Goal: Navigation & Orientation: Find specific page/section

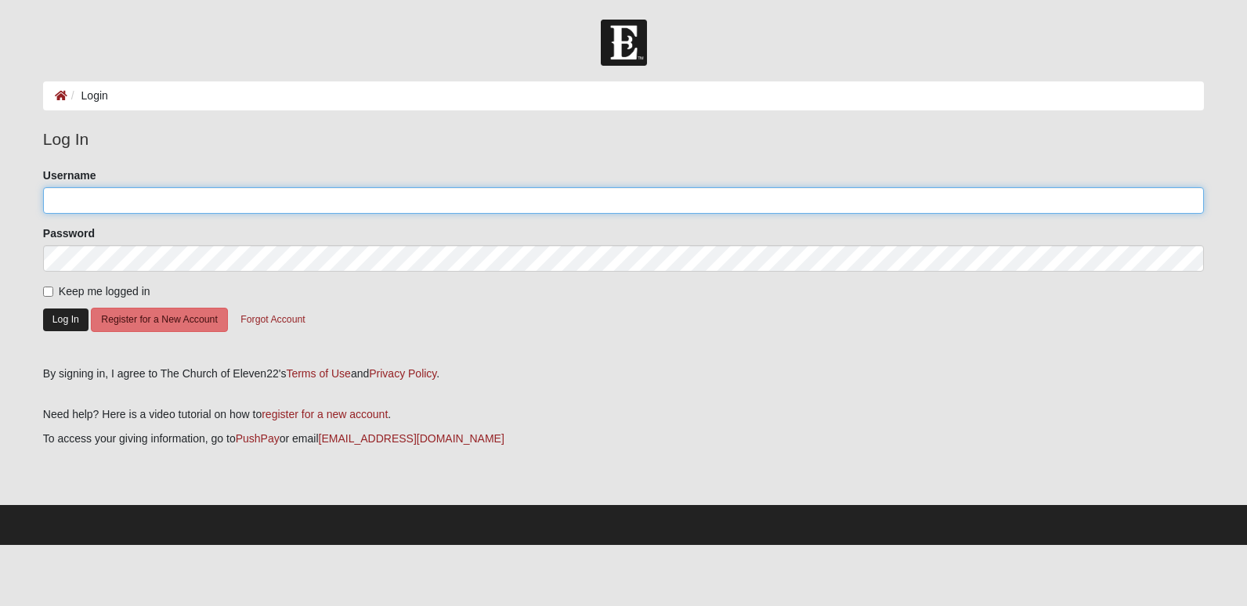
type input "aed1996"
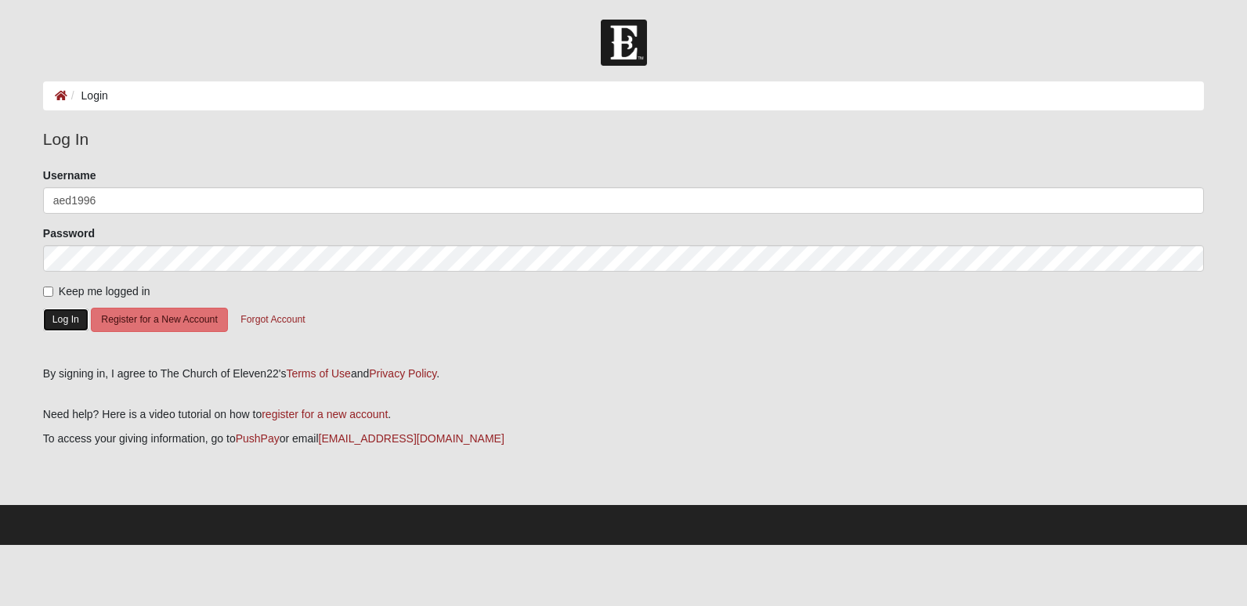
click at [64, 313] on button "Log In" at bounding box center [65, 320] width 45 height 23
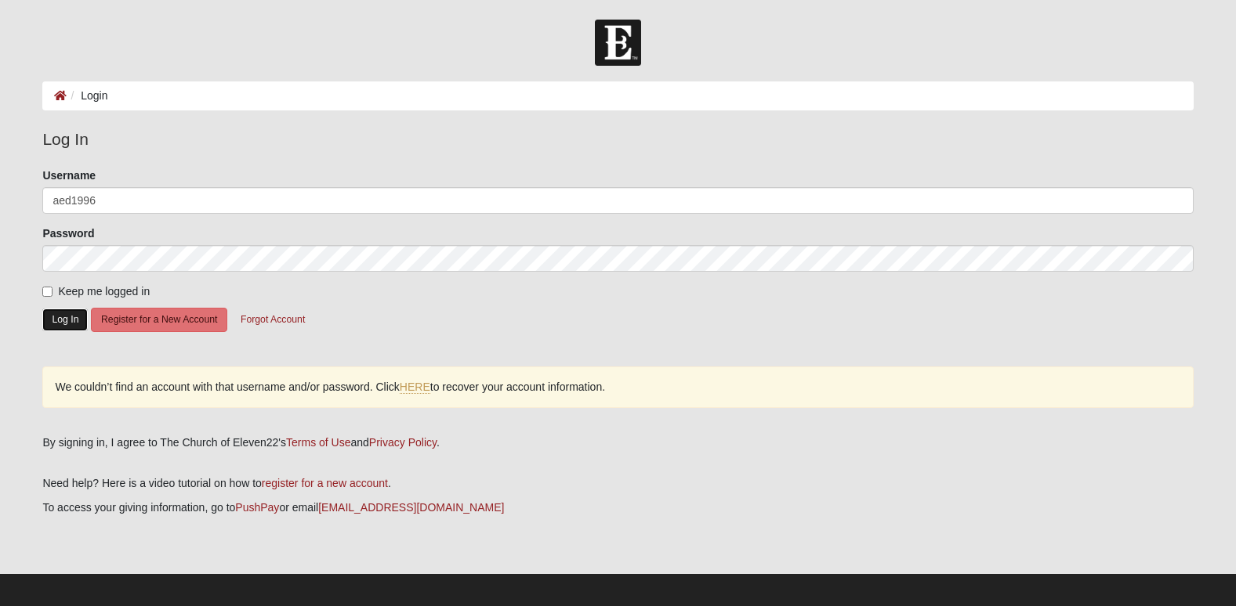
click at [63, 321] on button "Log In" at bounding box center [64, 320] width 45 height 23
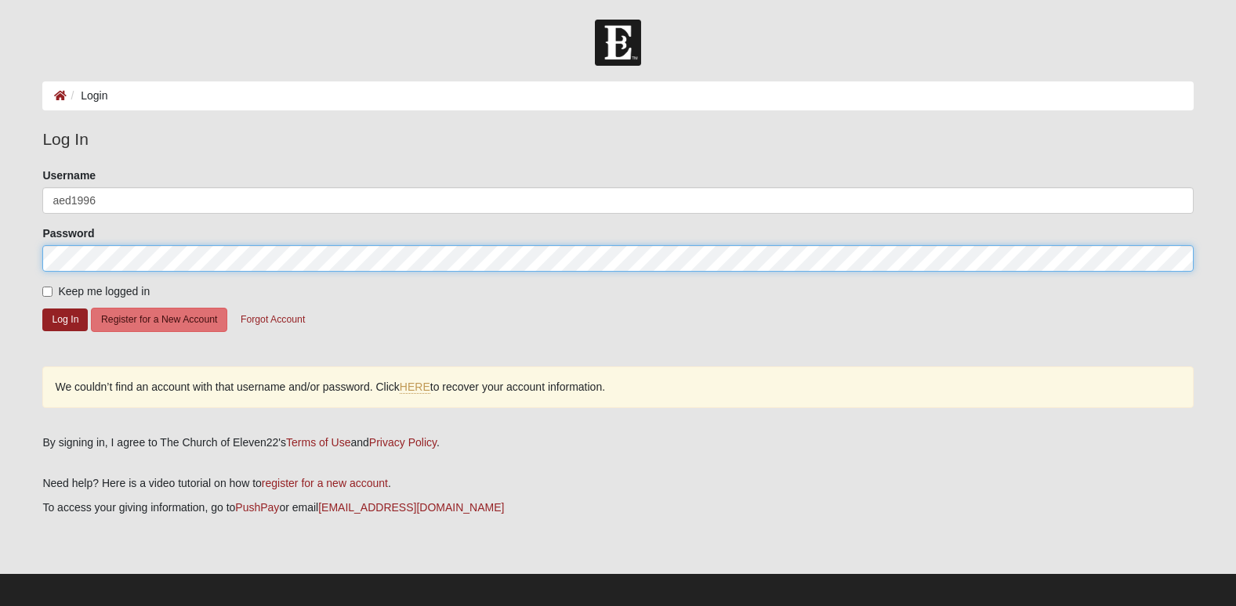
click at [0, 262] on html "Log In Login Login Error Log In Please correct the following: Username aed1996 …" at bounding box center [618, 307] width 1236 height 614
click at [42, 309] on button "Log In" at bounding box center [64, 320] width 45 height 23
click at [0, 237] on html "Log In Login Login Error Log In Please correct the following: Username aed1996 …" at bounding box center [618, 307] width 1236 height 614
click at [42, 309] on button "Log In" at bounding box center [64, 320] width 45 height 23
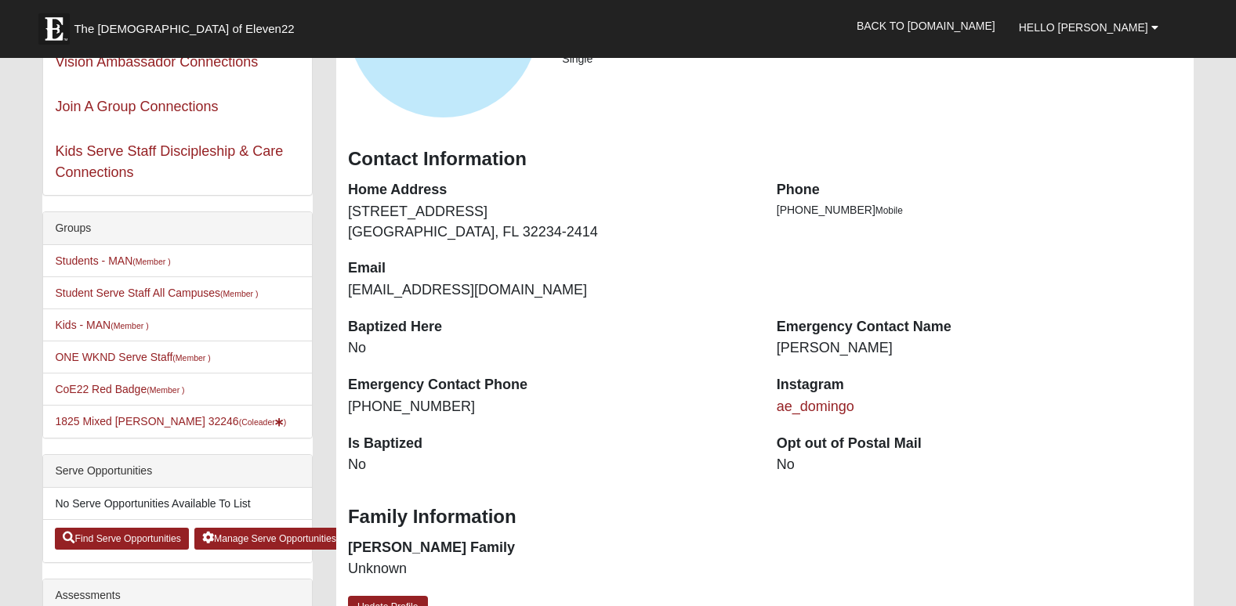
scroll to position [154, 0]
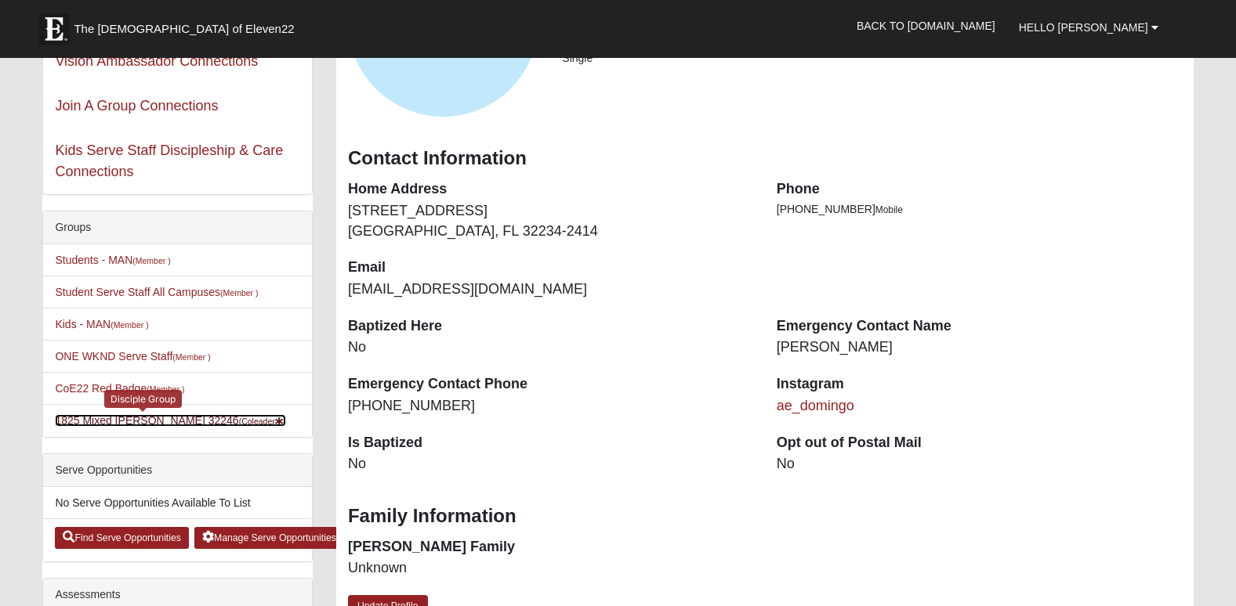
click at [96, 422] on link "1825 Mixed [PERSON_NAME] 32246 (Coleader )" at bounding box center [170, 420] width 231 height 13
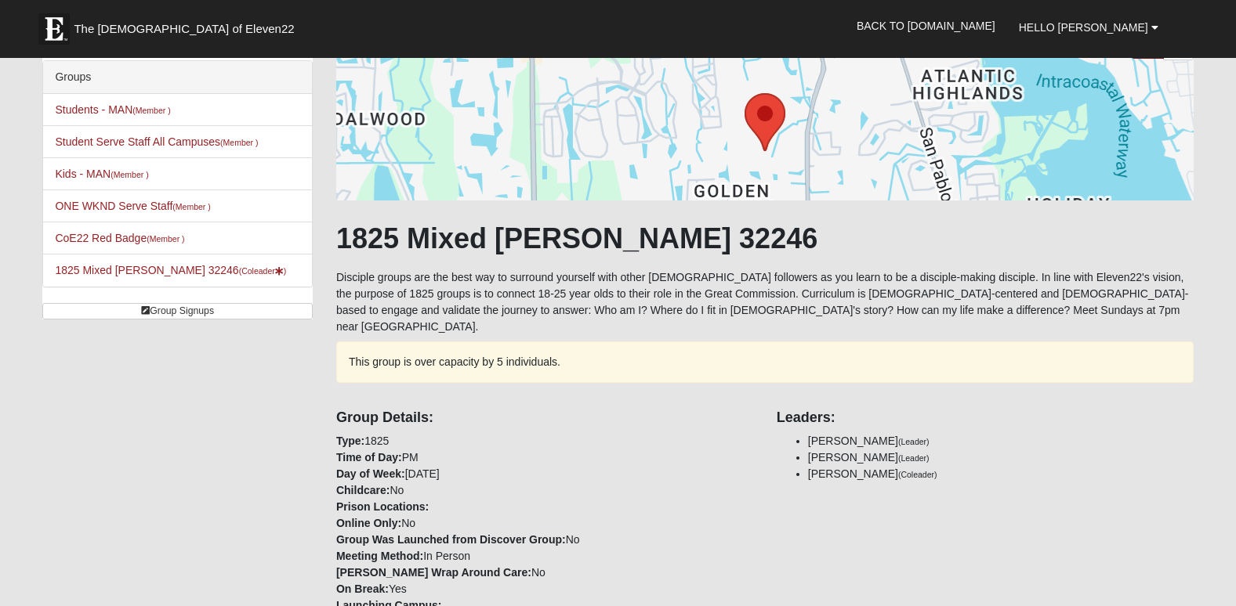
scroll to position [85, 0]
